Goal: Information Seeking & Learning: Find contact information

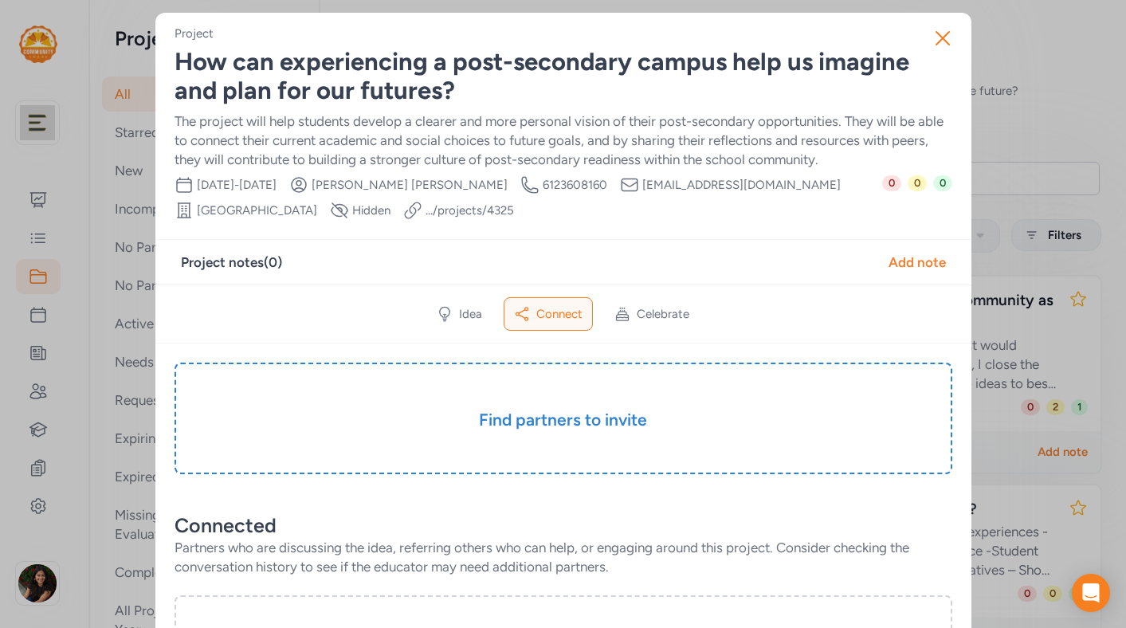
scroll to position [110, 0]
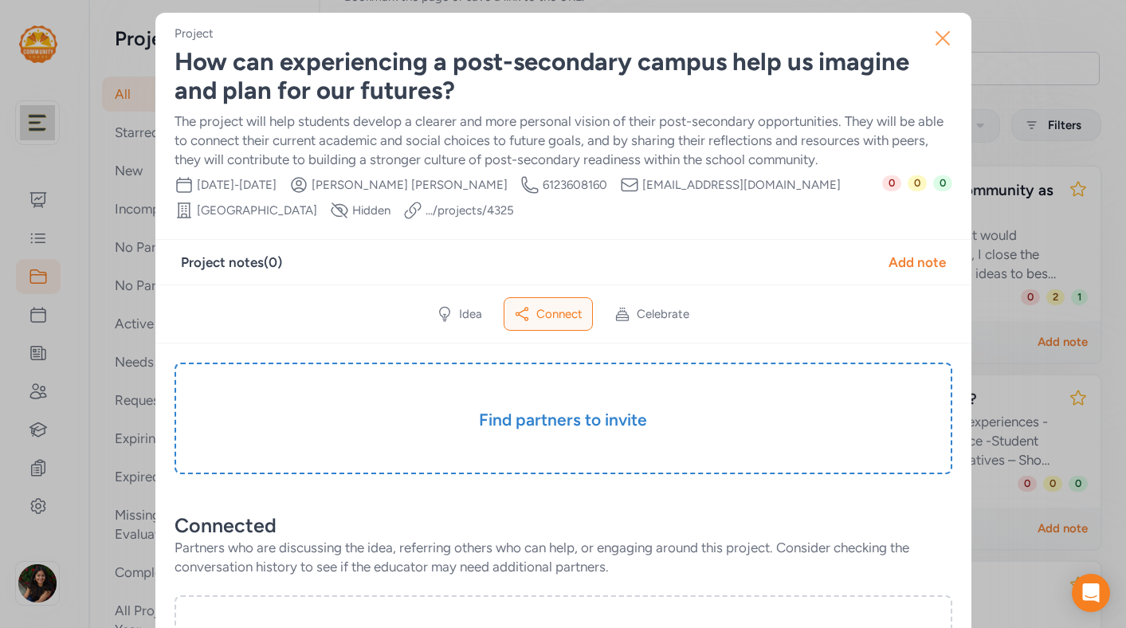
click at [940, 44] on icon "button" at bounding box center [943, 39] width 26 height 26
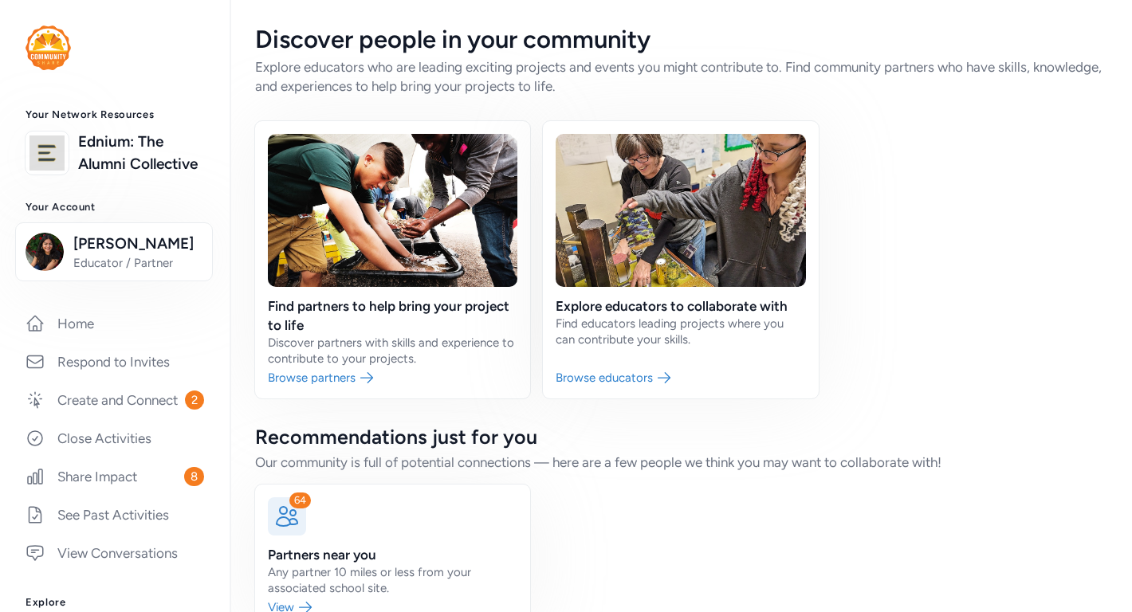
scroll to position [295, 0]
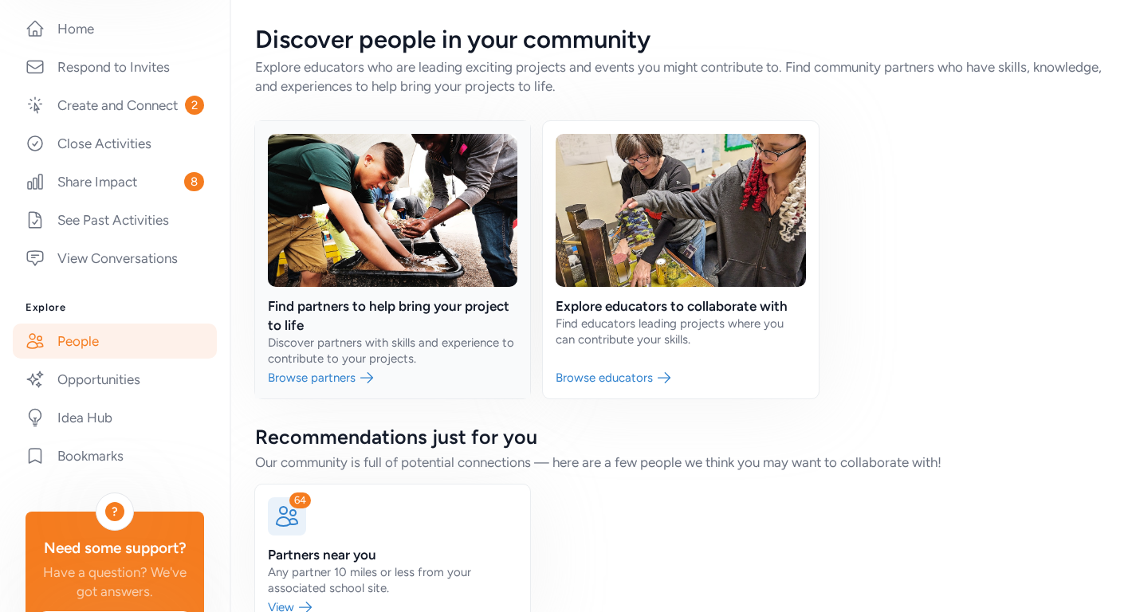
click at [389, 369] on link at bounding box center [392, 259] width 275 height 277
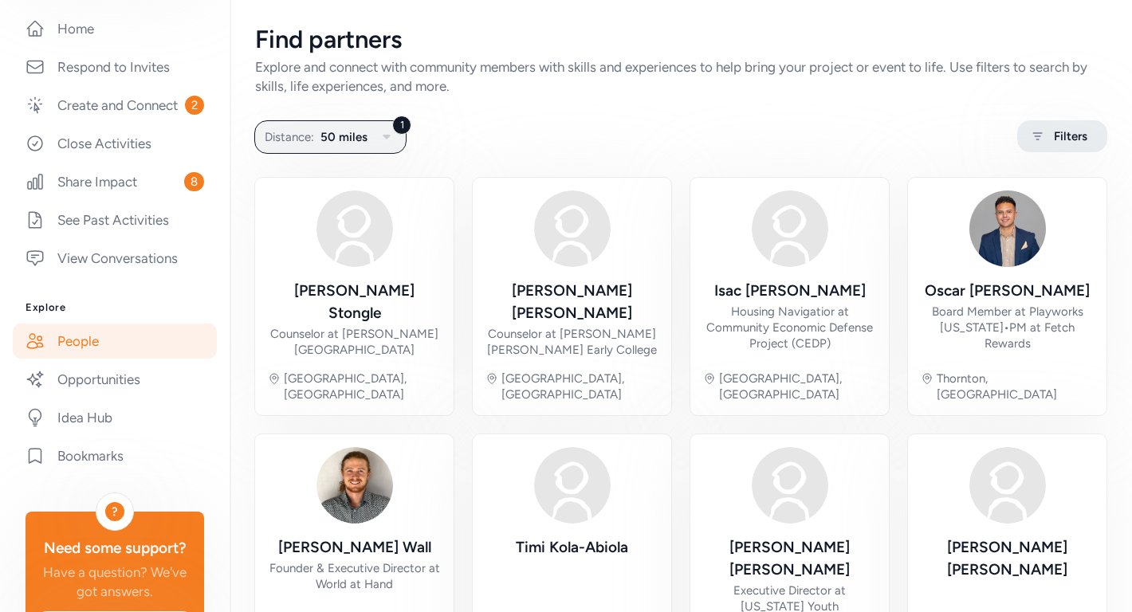
click at [1073, 134] on span "Filters" at bounding box center [1070, 136] width 33 height 19
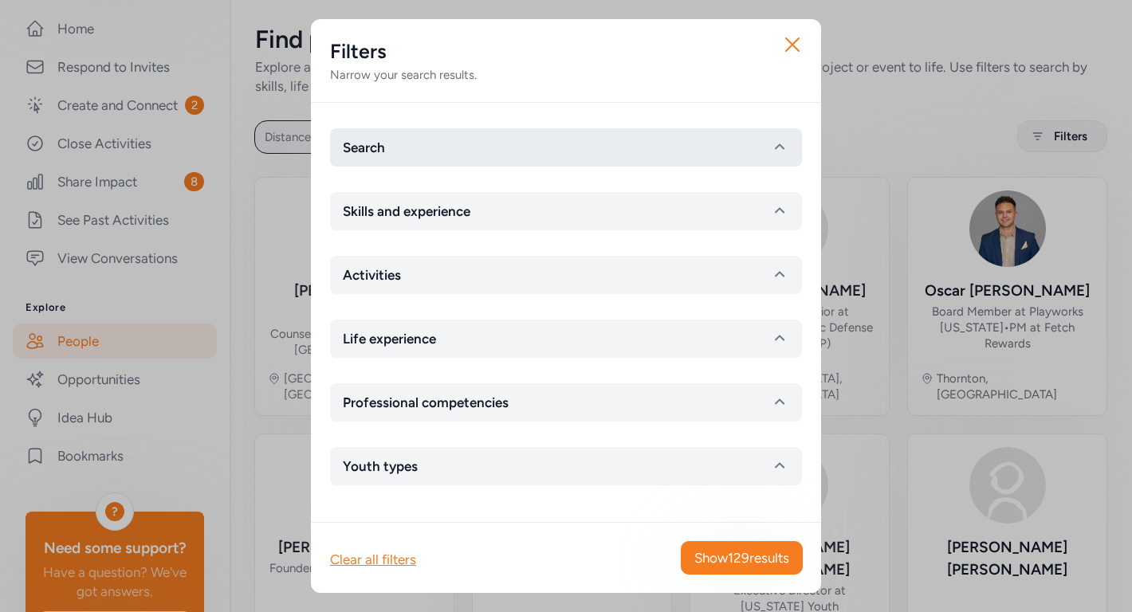
click at [632, 135] on button "Search" at bounding box center [566, 147] width 472 height 38
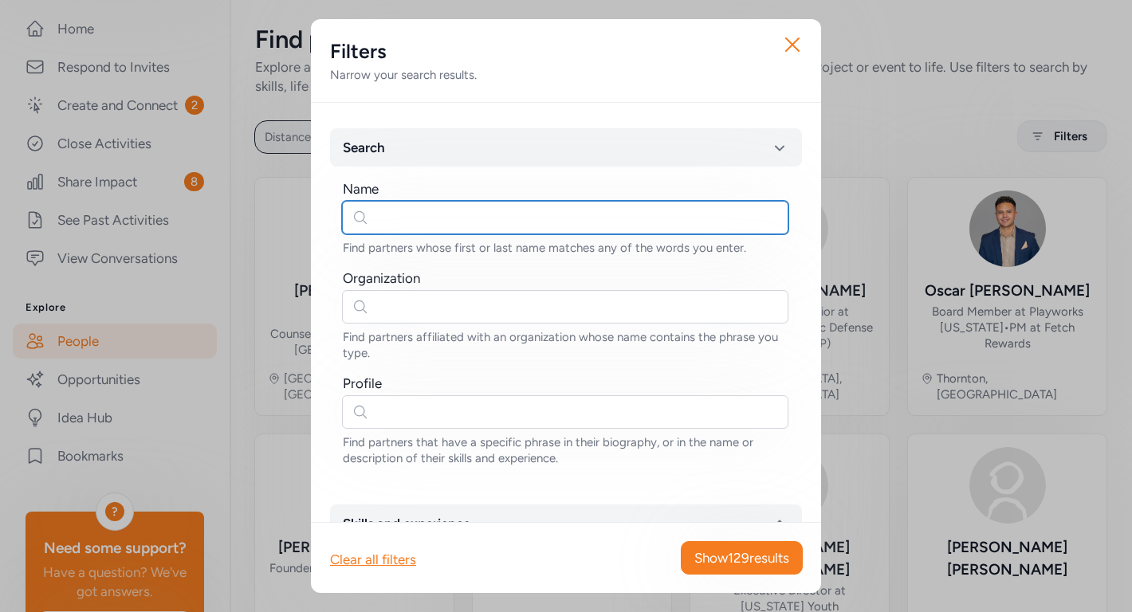
click at [524, 224] on input "text" at bounding box center [565, 217] width 446 height 33
type input "[PERSON_NAME]"
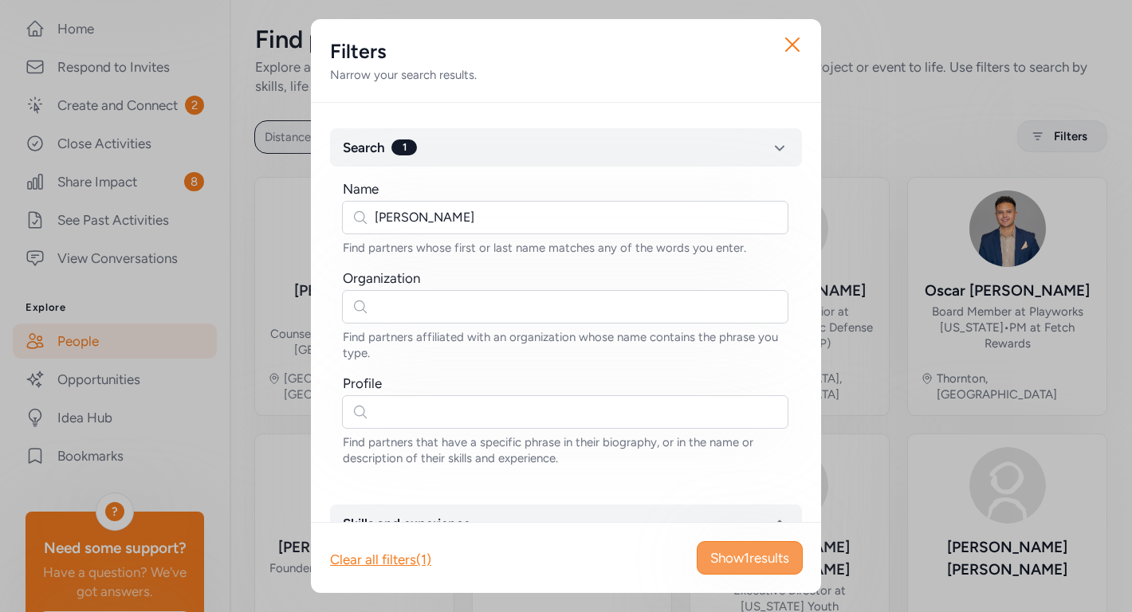
click at [755, 560] on span "Show 1 results" at bounding box center [749, 557] width 79 height 19
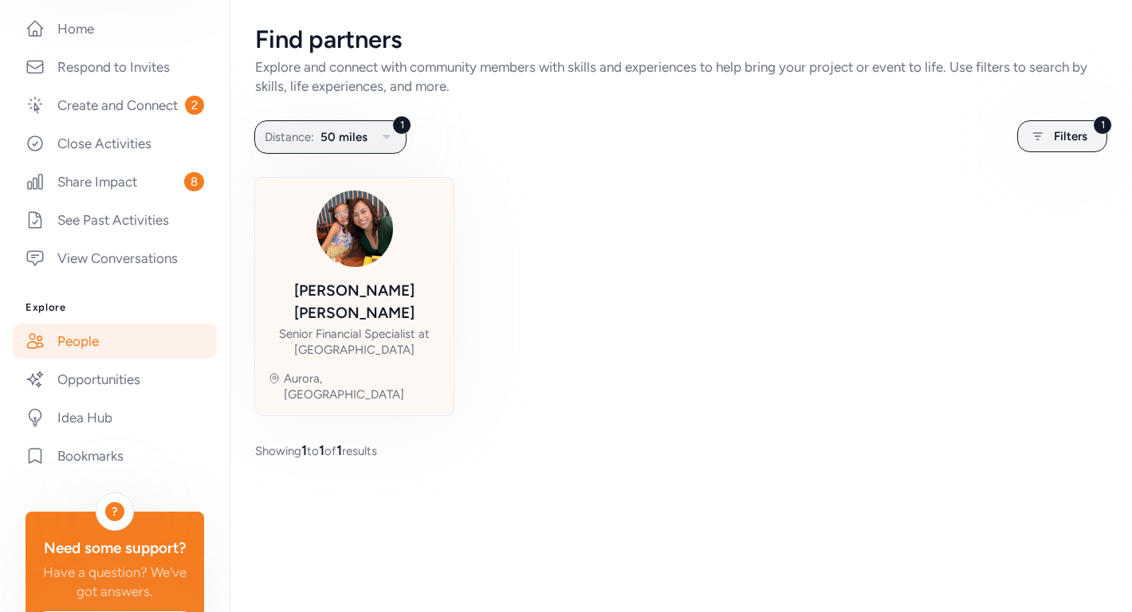
click at [363, 237] on img at bounding box center [354, 228] width 77 height 77
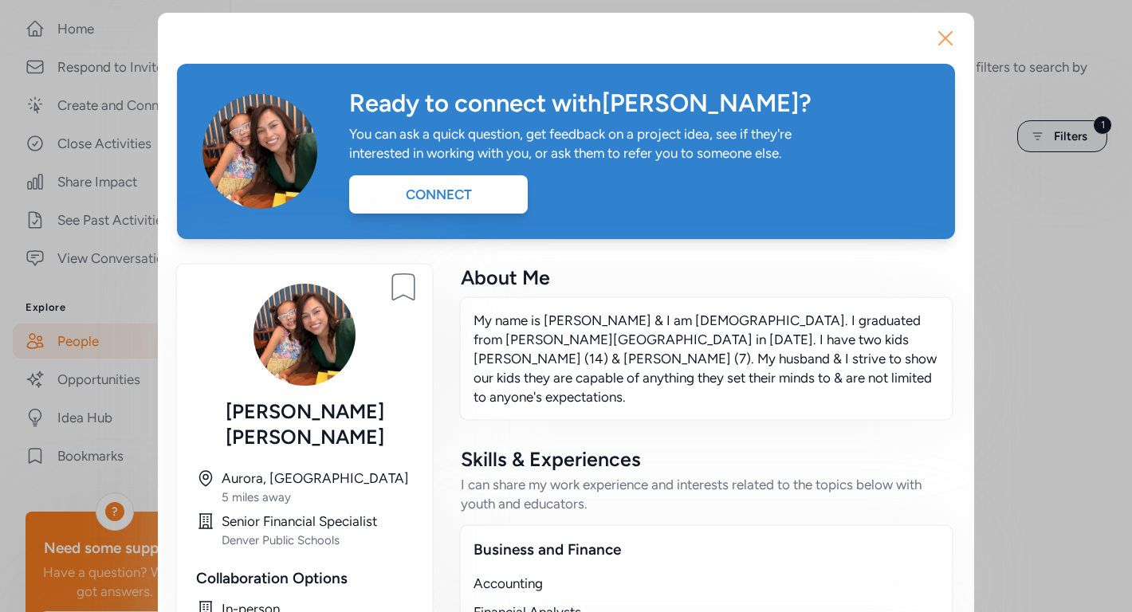
click at [947, 32] on icon "button" at bounding box center [945, 39] width 26 height 26
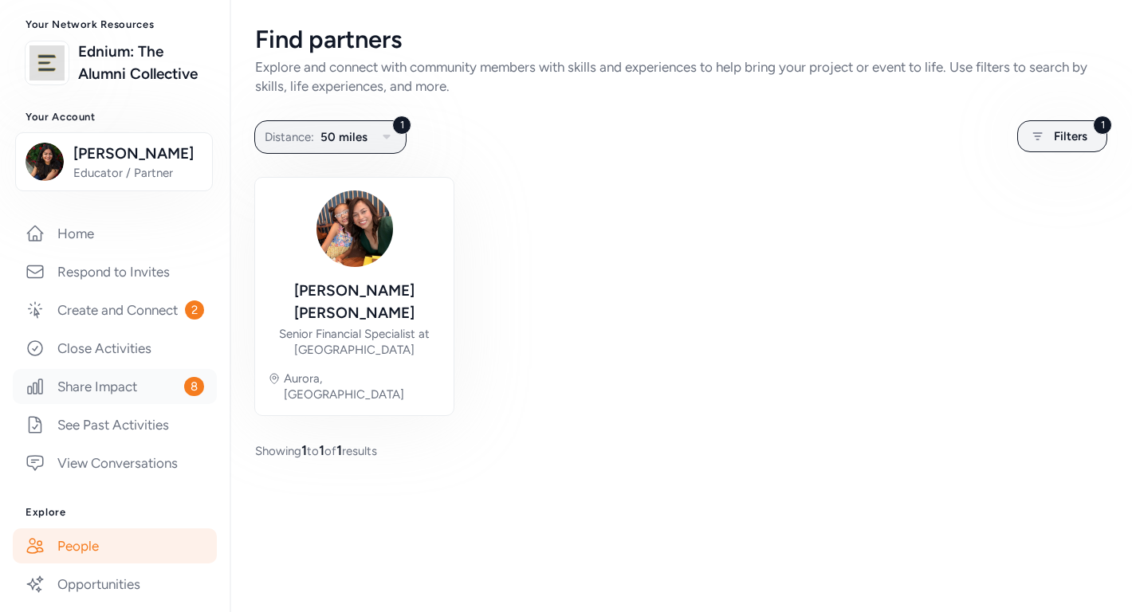
scroll to position [67, 0]
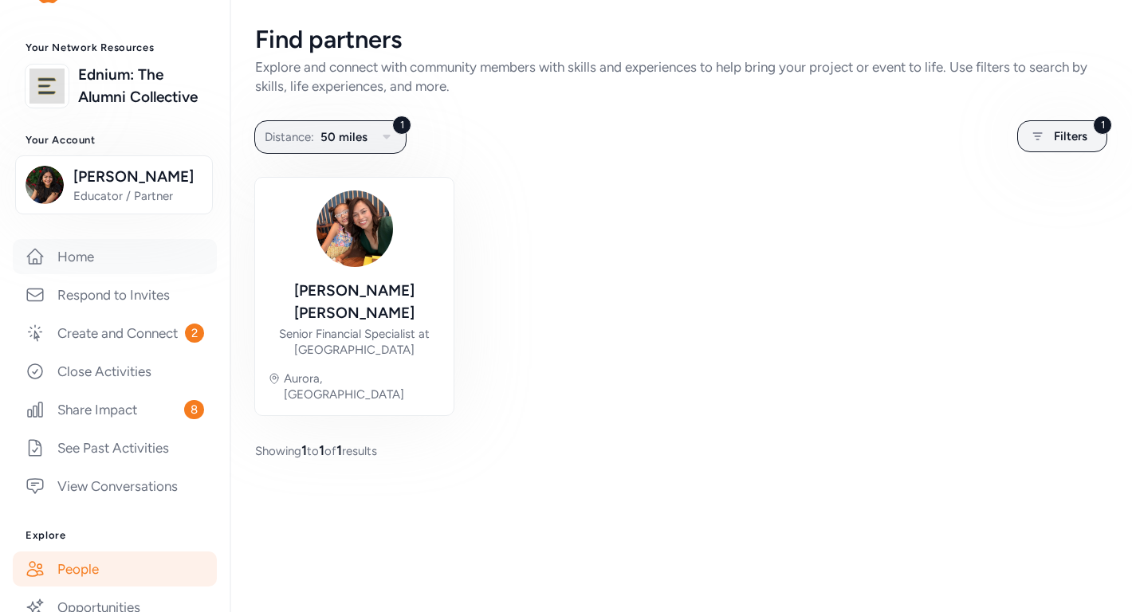
click at [88, 263] on link "Home" at bounding box center [115, 256] width 204 height 35
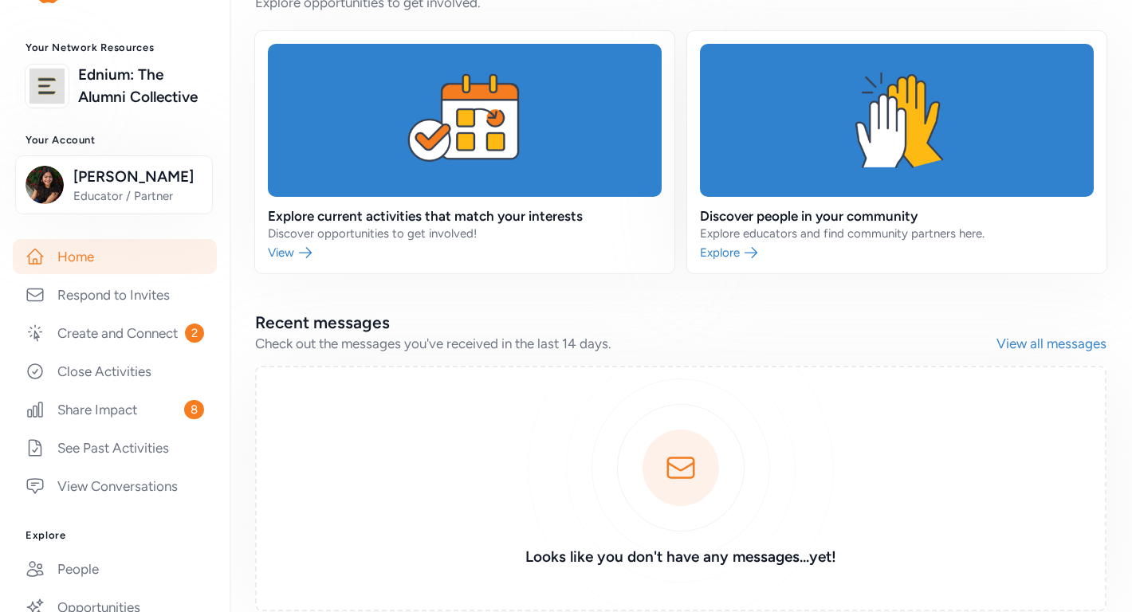
scroll to position [1242, 0]
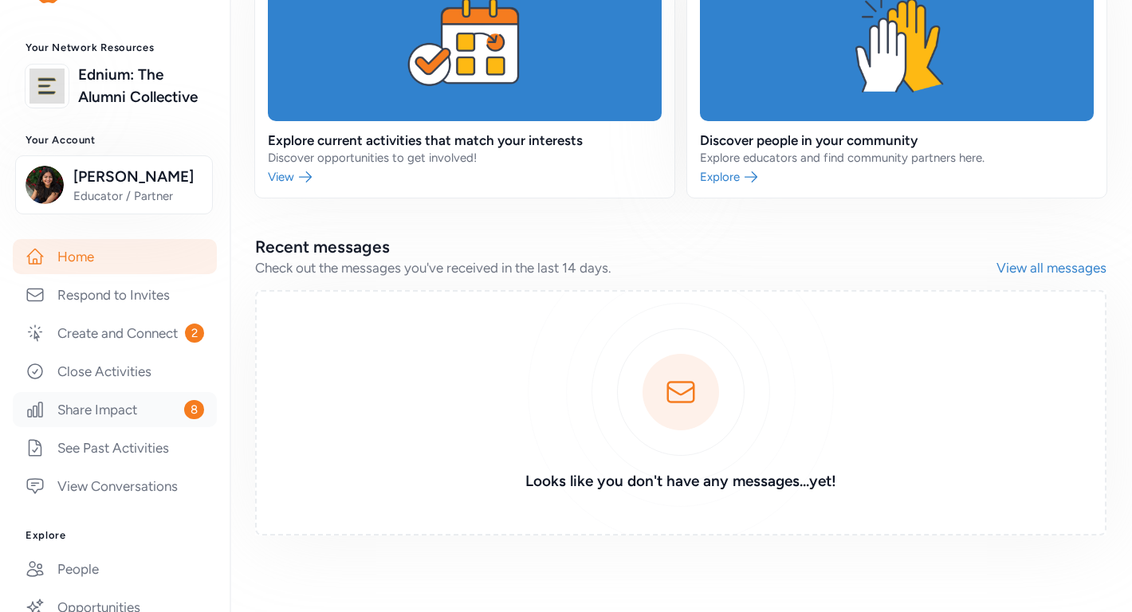
click at [151, 407] on link "Share Impact 8" at bounding box center [115, 409] width 204 height 35
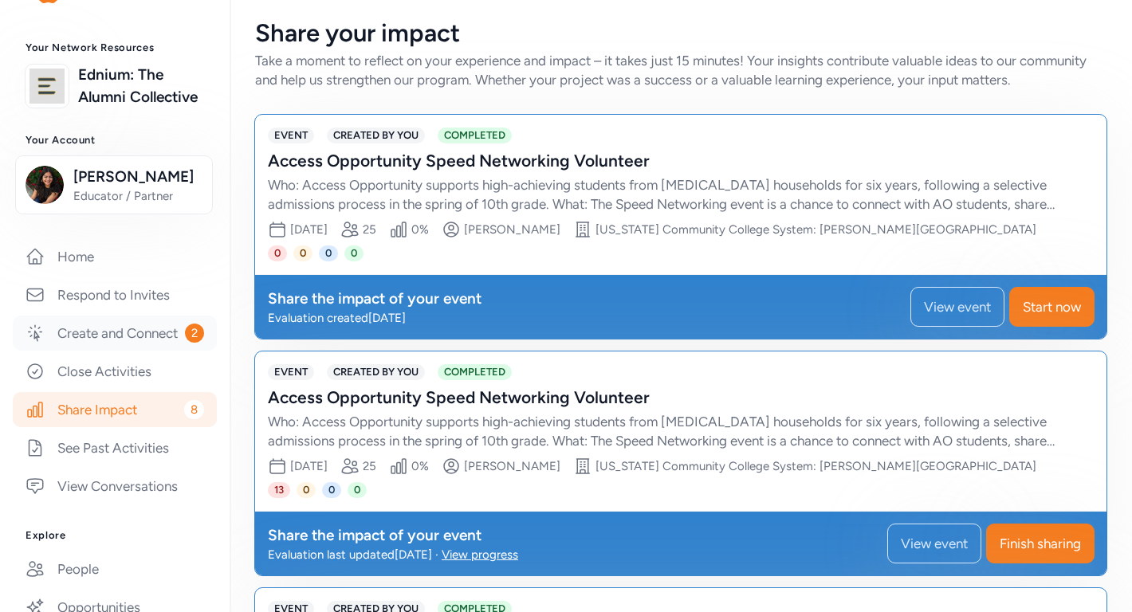
click at [169, 324] on link "Create and Connect 2" at bounding box center [115, 333] width 204 height 35
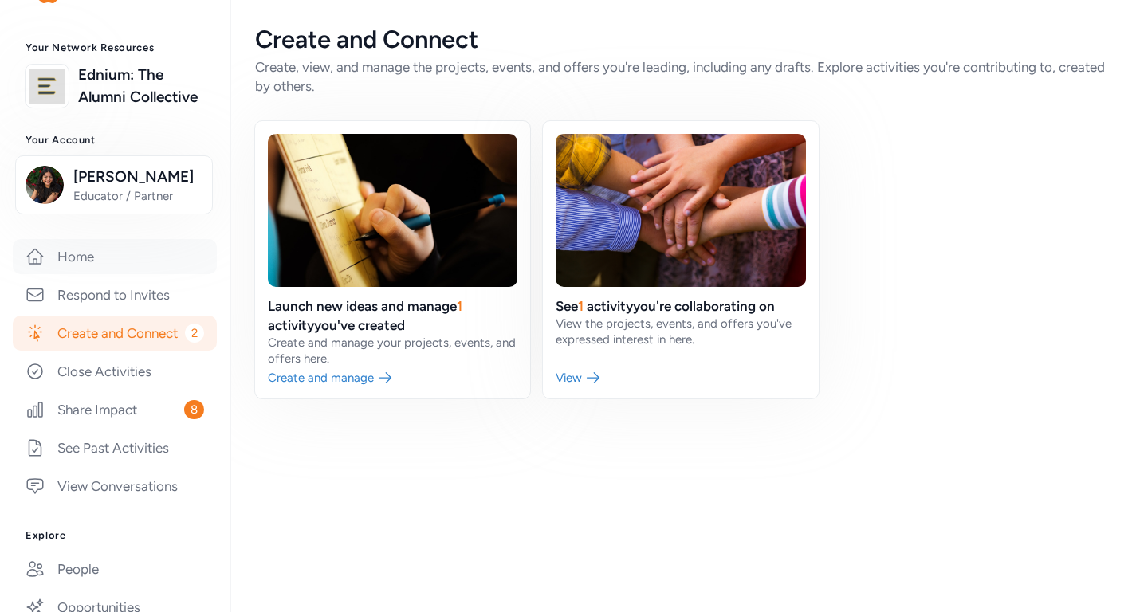
click at [92, 256] on link "Home" at bounding box center [115, 256] width 204 height 35
